Goal: Information Seeking & Learning: Learn about a topic

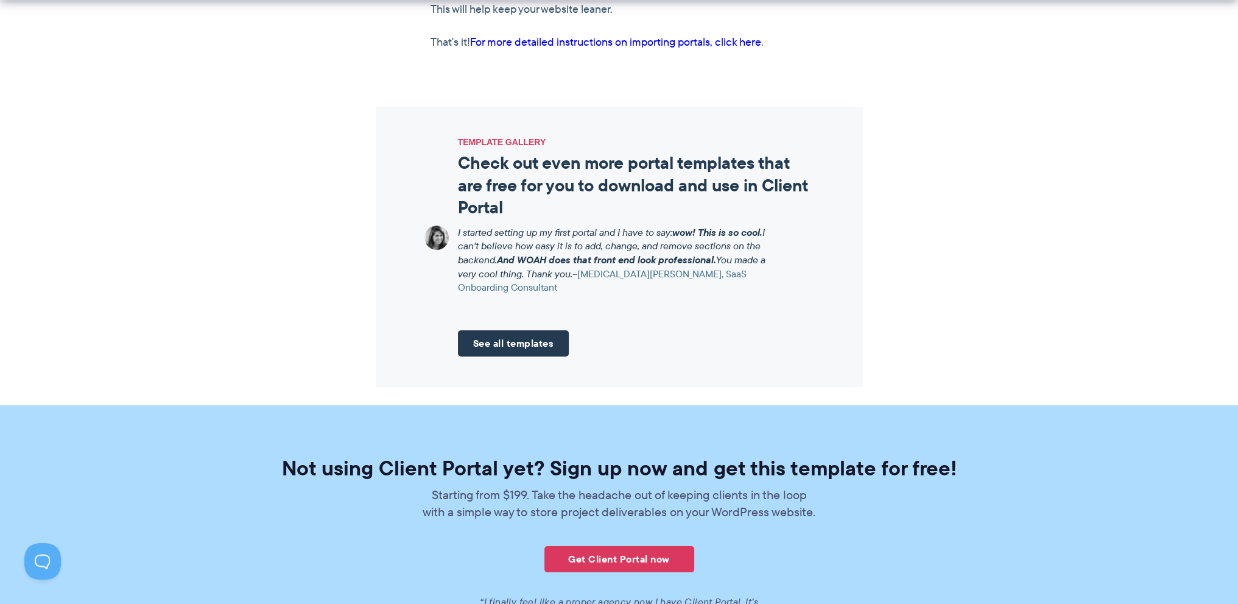
scroll to position [1279, 0]
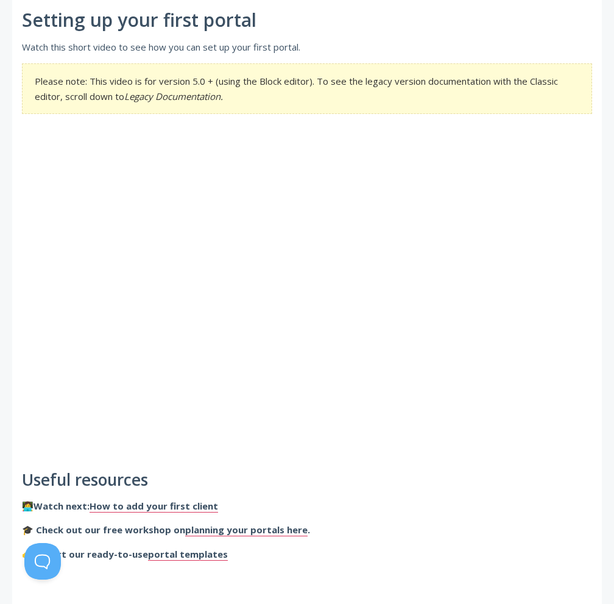
click at [415, 478] on h2 "Useful resources" at bounding box center [307, 480] width 570 height 18
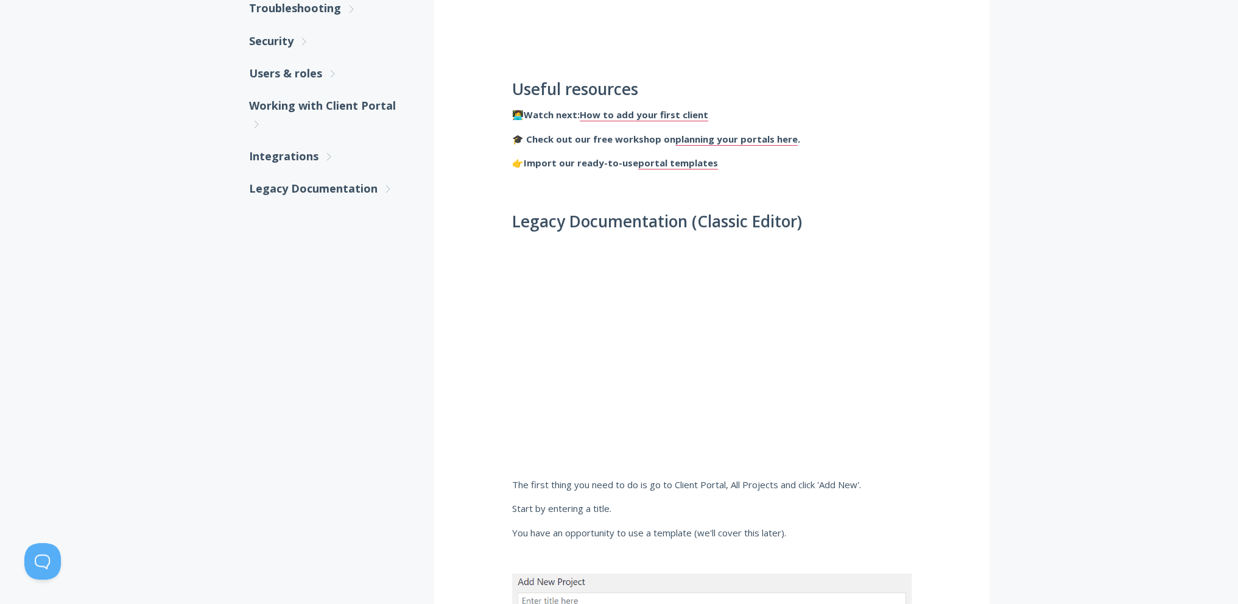
scroll to position [183, 0]
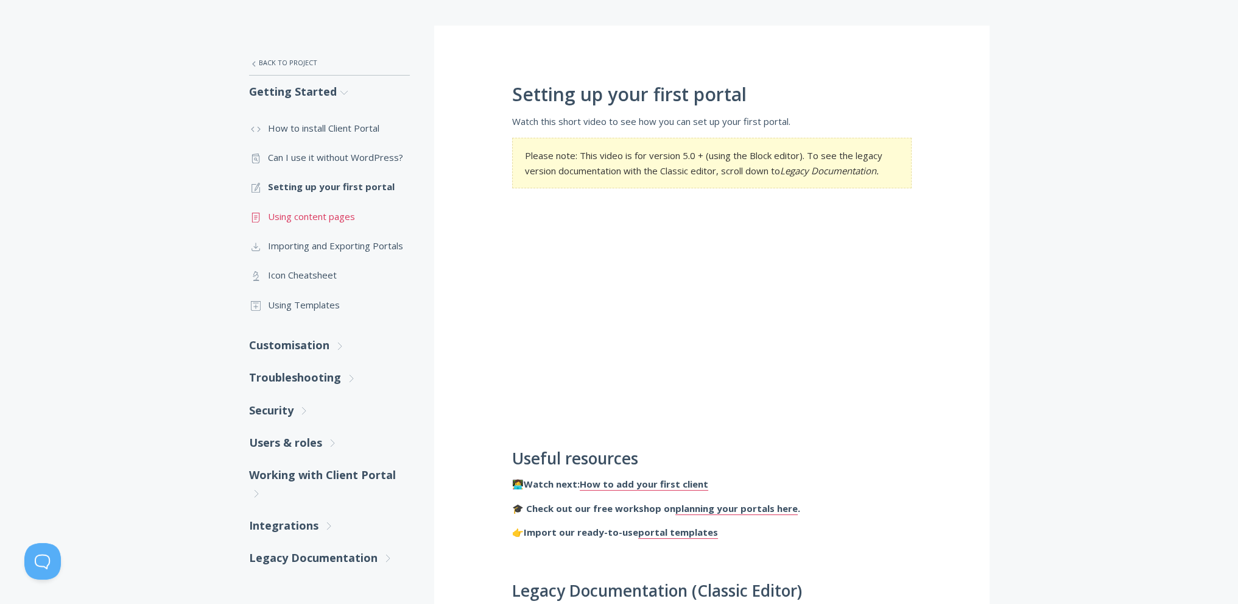
click at [300, 212] on link ".st0{fill:none;stroke:#000000;stroke-width:2;stroke-miterlimit:10;} Untitled-15…" at bounding box center [329, 216] width 161 height 29
